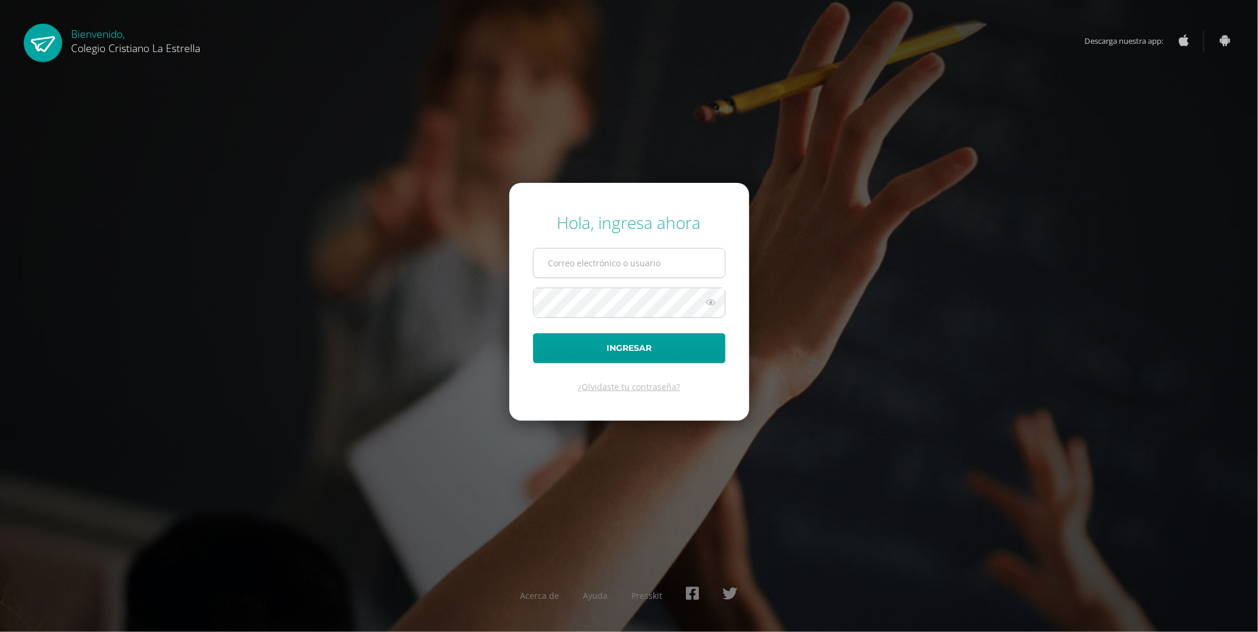
click at [623, 274] on input "text" at bounding box center [628, 263] width 191 height 29
type input "2021404@laestrella.edu.gt"
click at [711, 300] on icon at bounding box center [710, 302] width 15 height 14
click at [533, 333] on button "Ingresar" at bounding box center [629, 348] width 192 height 30
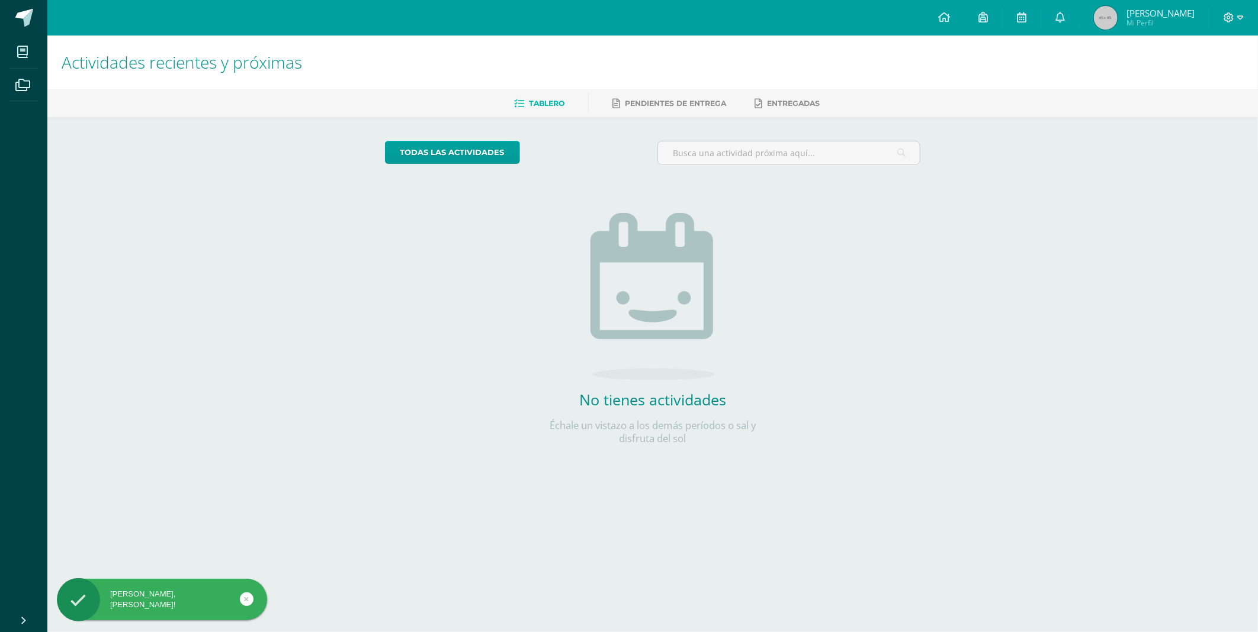
click at [1156, 13] on span "[PERSON_NAME]" at bounding box center [1160, 13] width 68 height 12
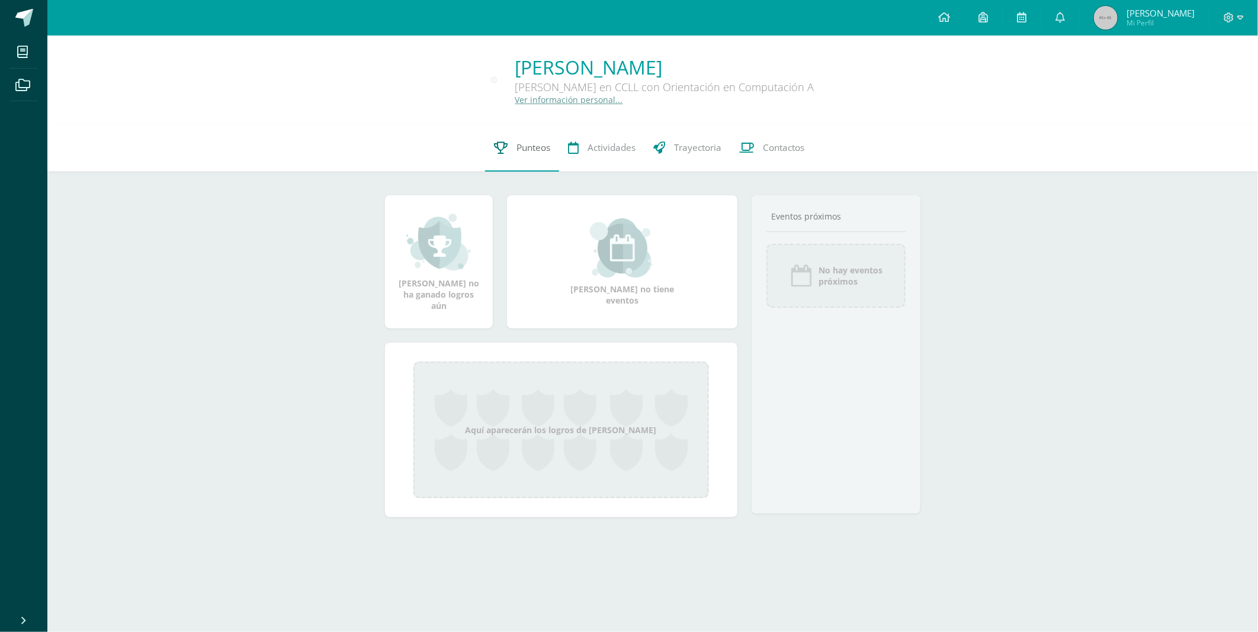
click at [507, 157] on link "Punteos" at bounding box center [522, 147] width 74 height 47
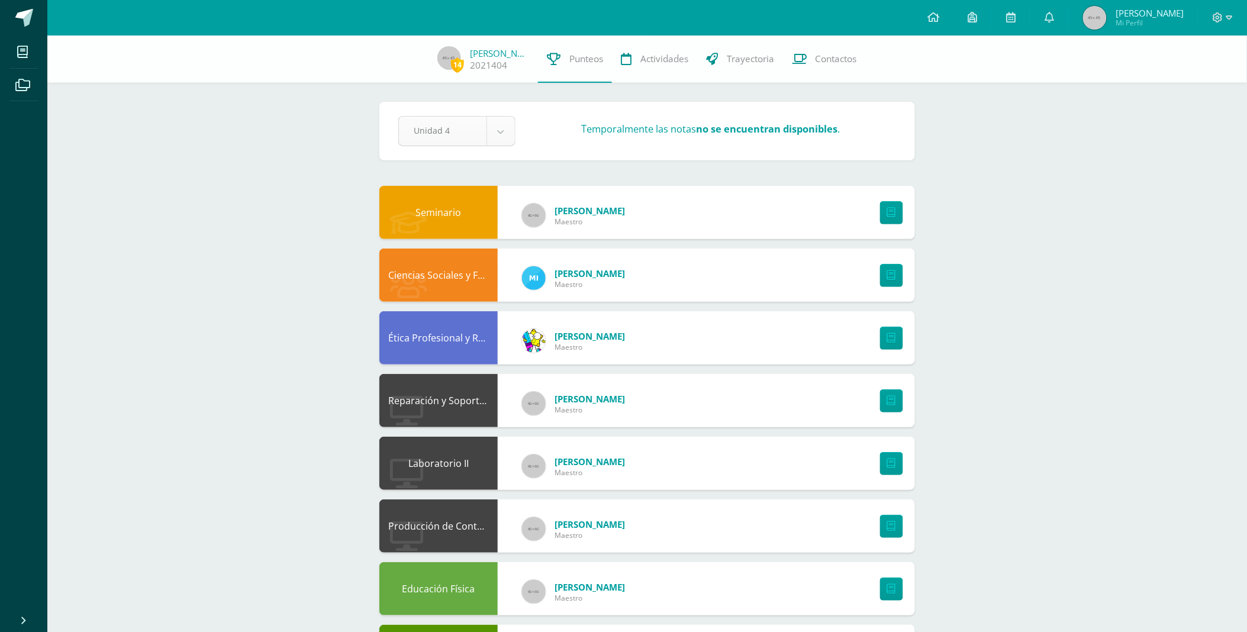
click at [501, 128] on body "Mis cursos Archivos Cerrar panel Biología Quinto Bachillerato en CCLL con Orien…" at bounding box center [623, 539] width 1247 height 1079
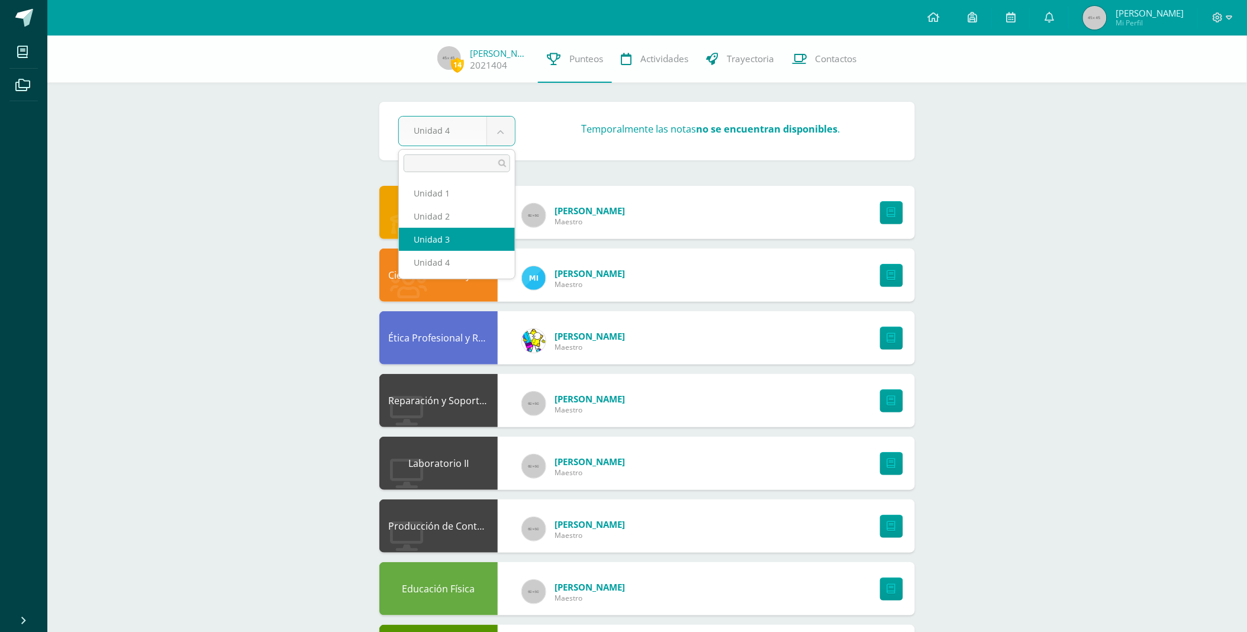
select select "Unidad 3"
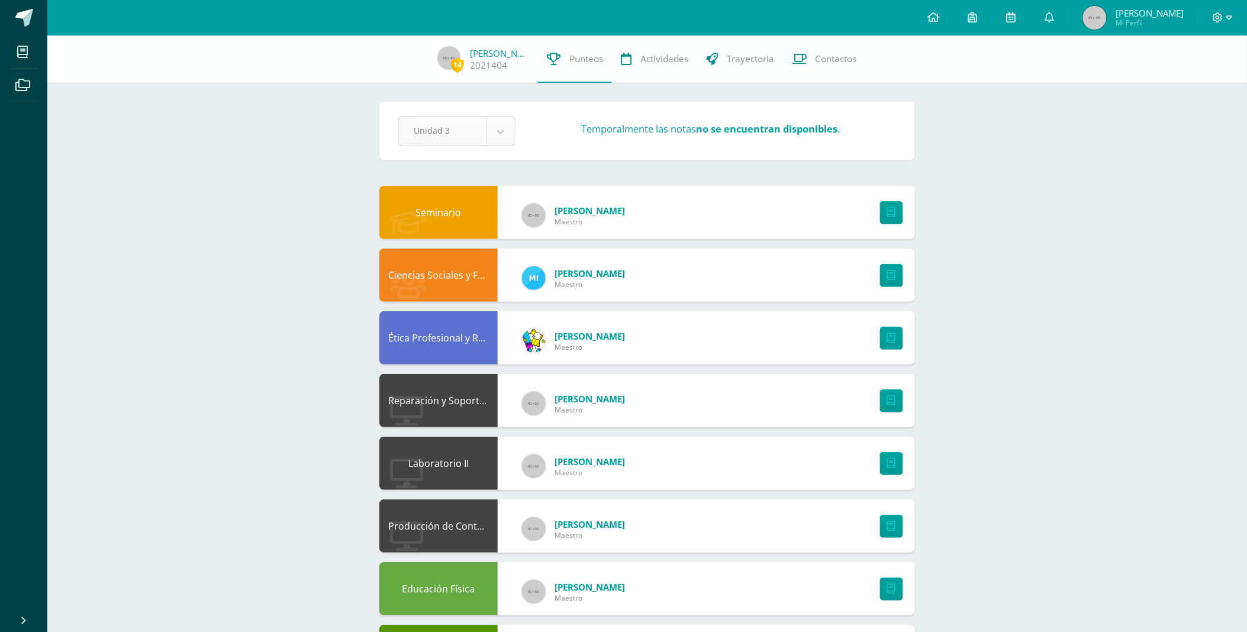
click at [501, 129] on body "Mis cursos Archivos Cerrar panel Biología [PERSON_NAME] en CCLL con Orientación…" at bounding box center [623, 539] width 1247 height 1079
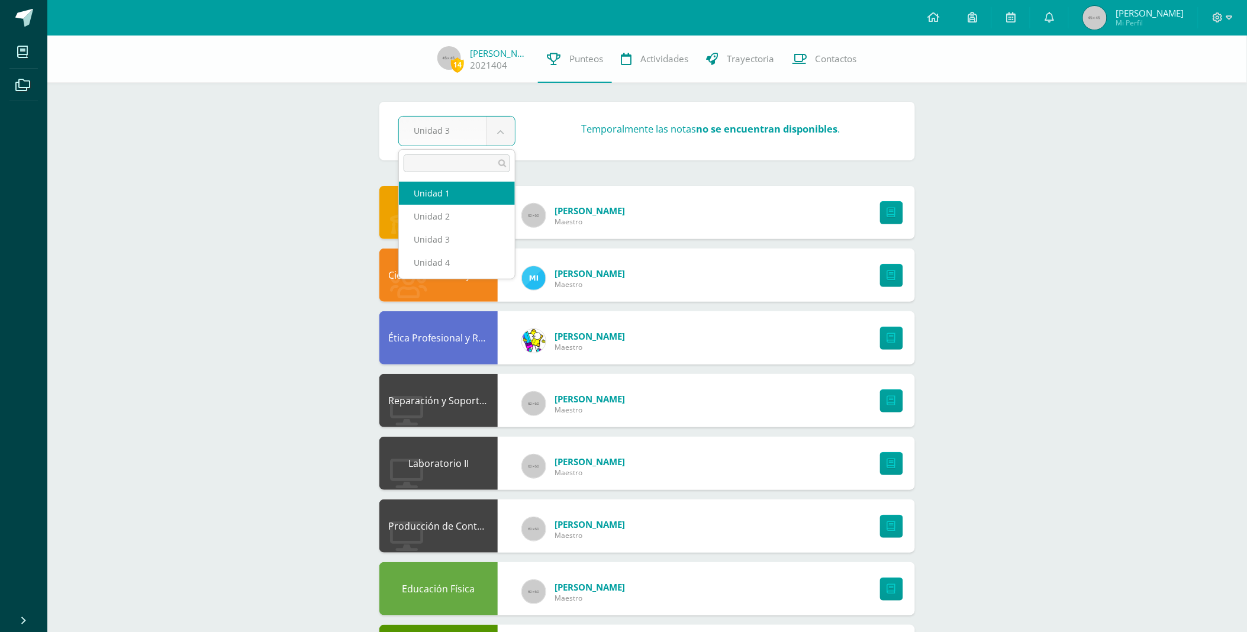
select select "Unidad 1"
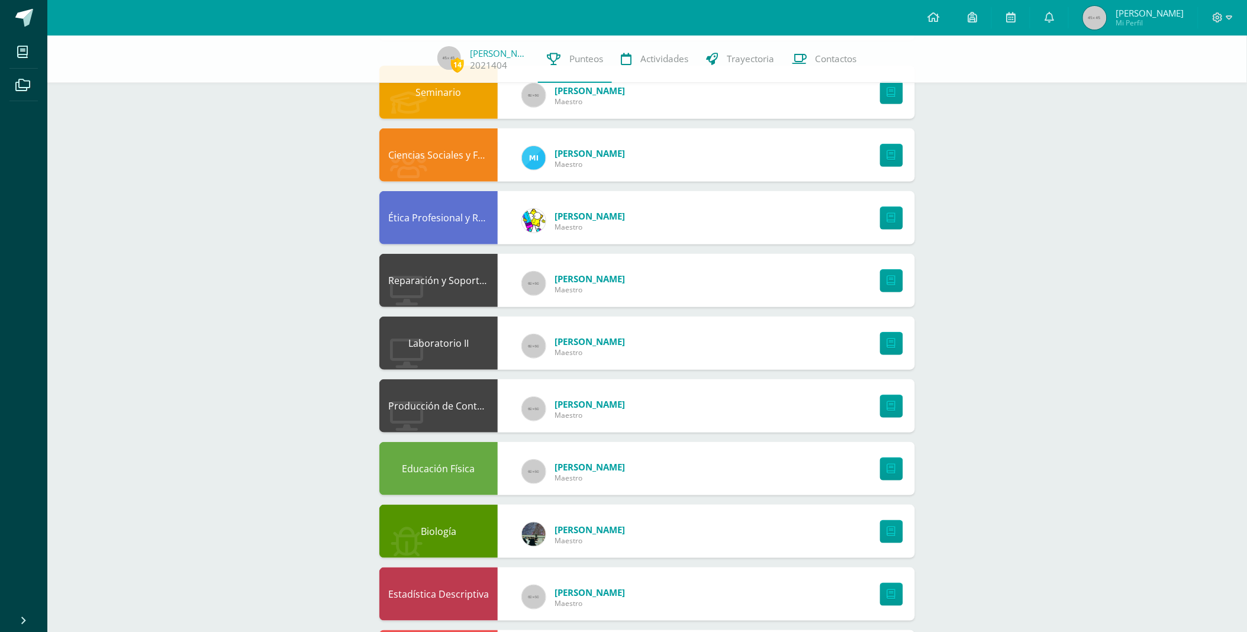
scroll to position [131, 0]
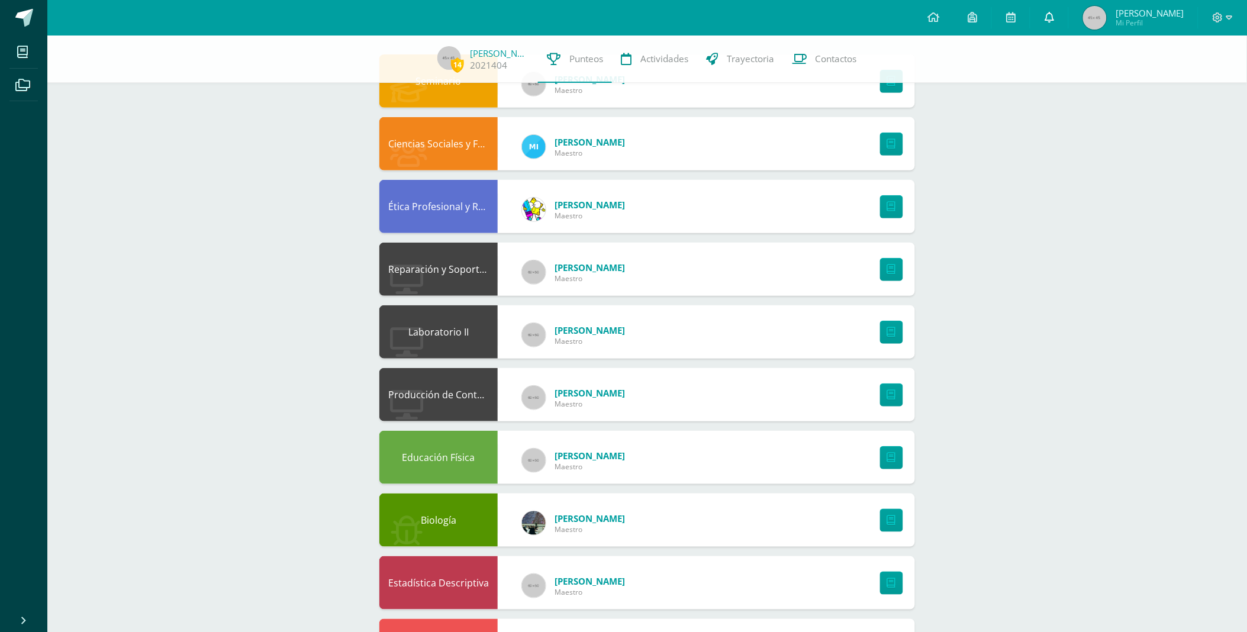
click at [1069, 22] on link at bounding box center [1050, 18] width 38 height 36
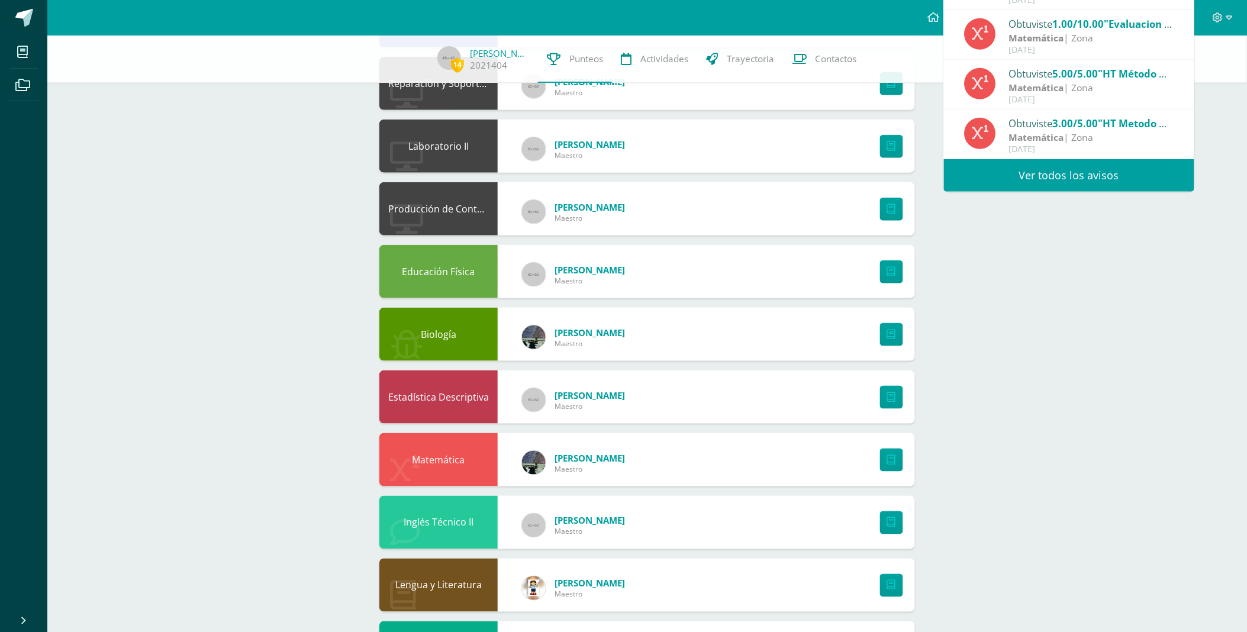
scroll to position [329, 0]
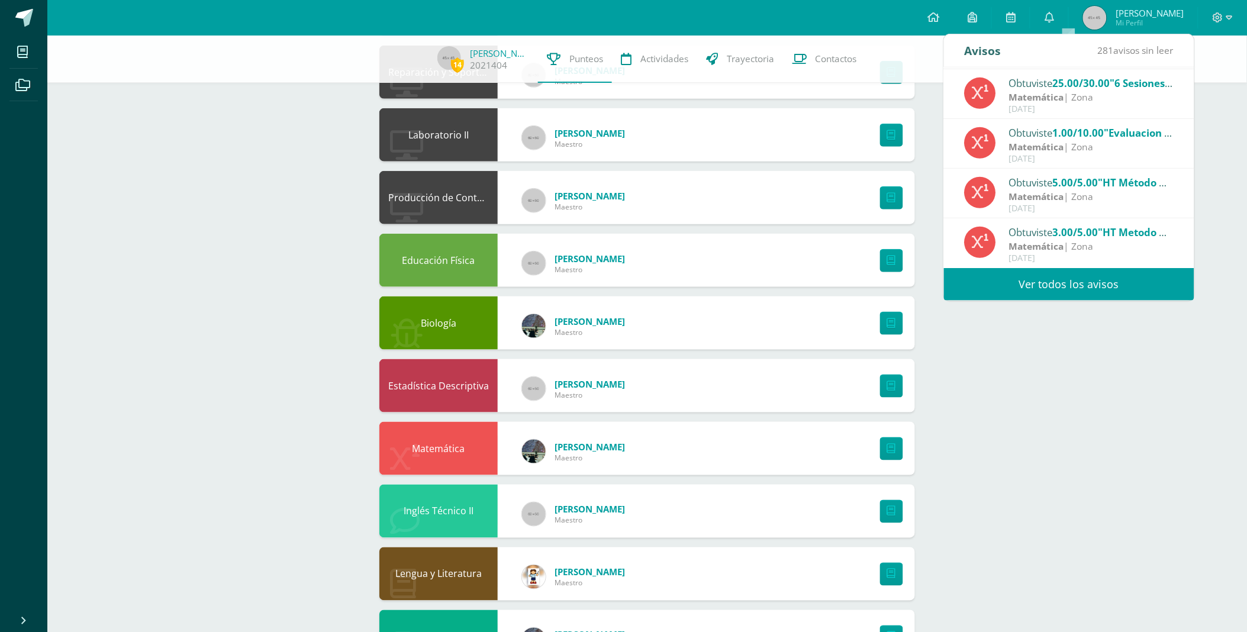
click at [1101, 394] on div "14 [PERSON_NAME] 2021404 Punteos Actividades Trayectoria Contactos Pendiente Un…" at bounding box center [647, 228] width 1200 height 1043
